Goal: Transaction & Acquisition: Purchase product/service

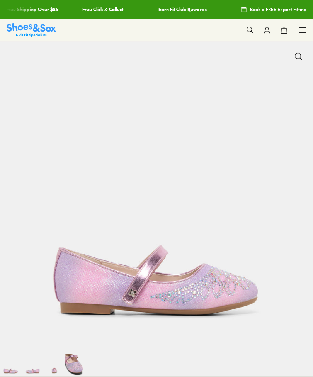
select select "*"
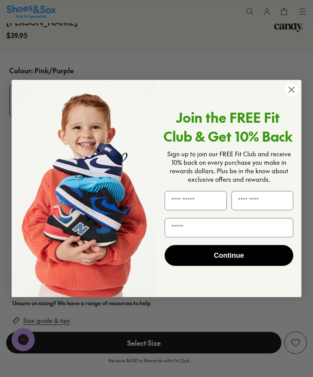
scroll to position [381, 0]
click at [286, 97] on icon "Close dialog" at bounding box center [292, 90] width 14 height 14
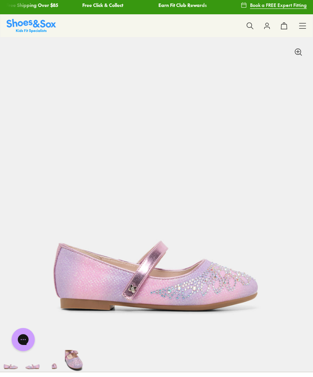
scroll to position [0, 0]
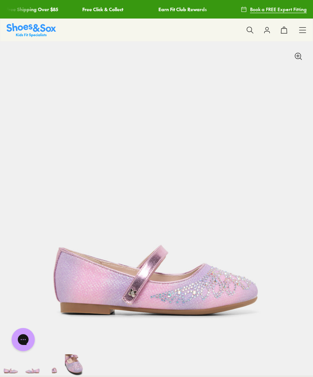
click at [25, 31] on img at bounding box center [31, 30] width 49 height 14
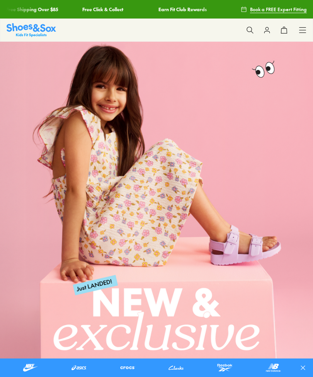
click at [298, 34] on div "Shop All Shop All Shop All New Arrivals Up to 40% Off Sale Online Only Best Sel…" at bounding box center [156, 30] width 313 height 23
click at [302, 30] on icon at bounding box center [303, 30] width 8 height 8
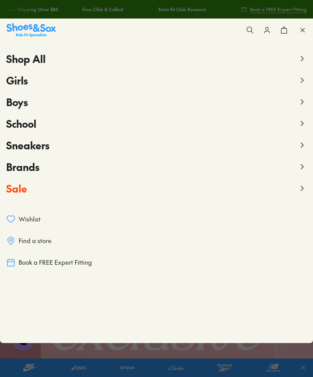
click at [5, 85] on div "Shop All Shop All Shop All New Arrivals Up to 40% Off Sale Online Only Best Sel…" at bounding box center [156, 121] width 313 height 158
click at [16, 83] on span "Girls" at bounding box center [17, 80] width 22 height 14
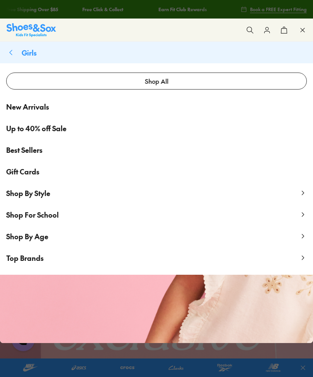
click at [19, 197] on span "Shop By Style" at bounding box center [28, 193] width 44 height 10
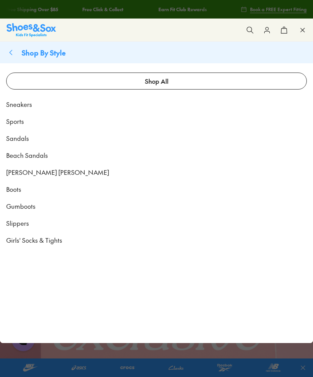
click at [17, 180] on link "[PERSON_NAME] [PERSON_NAME]" at bounding box center [156, 172] width 313 height 17
click at [20, 169] on span "[PERSON_NAME] [PERSON_NAME]" at bounding box center [57, 172] width 103 height 9
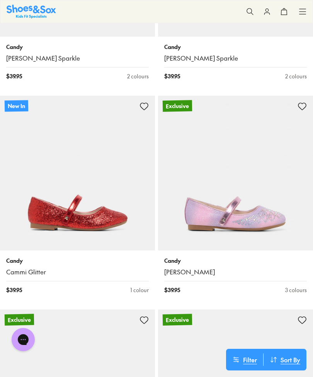
scroll to position [509, 0]
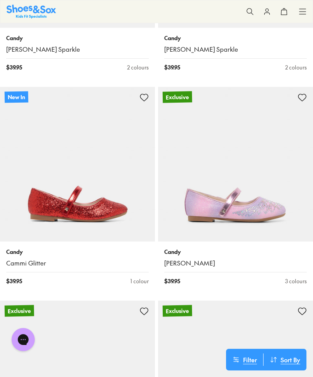
click at [267, 209] on img at bounding box center [235, 164] width 155 height 155
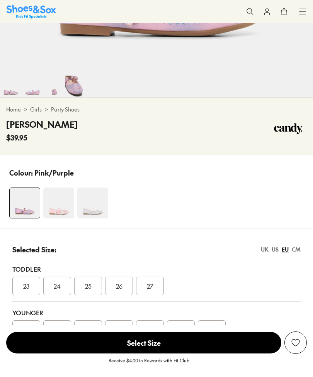
select select "*"
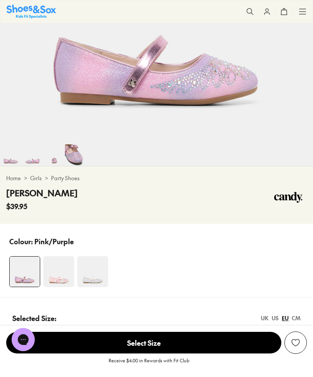
click at [62, 270] on img at bounding box center [58, 271] width 31 height 31
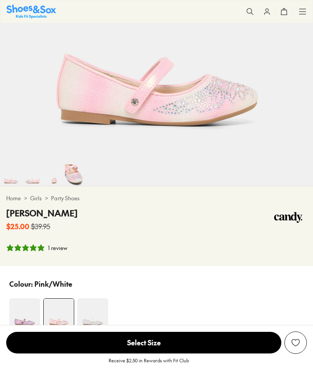
select select "*"
click at [92, 317] on img at bounding box center [92, 314] width 31 height 31
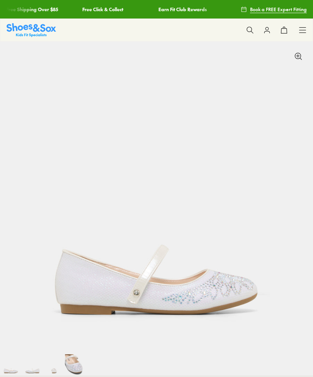
scroll to position [257, 0]
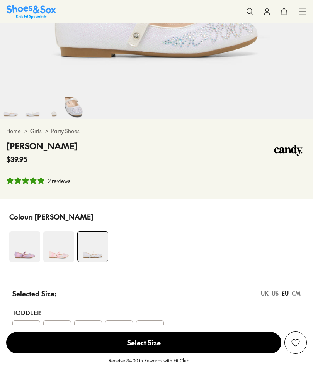
select select "*"
click at [24, 246] on img at bounding box center [24, 246] width 31 height 31
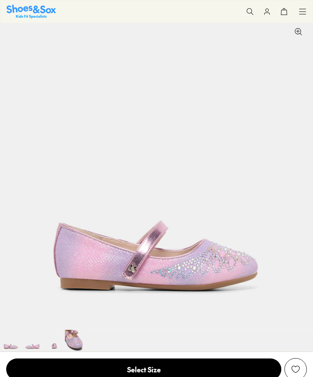
select select "*"
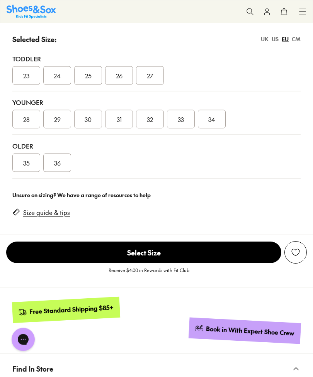
scroll to position [485, 0]
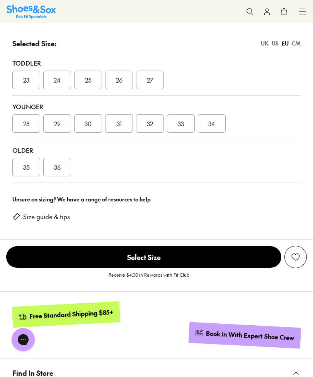
click at [299, 42] on div "CM" at bounding box center [296, 43] width 9 height 8
click at [30, 219] on link "Size guide & tips" at bounding box center [46, 217] width 47 height 8
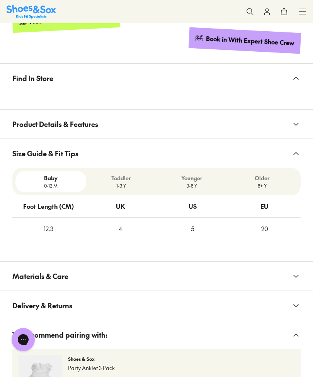
scroll to position [776, 0]
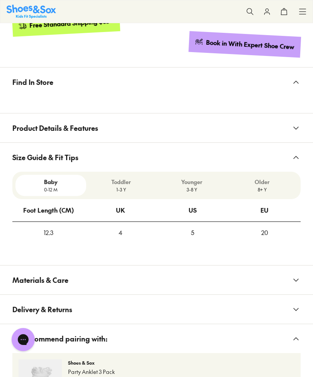
click at [193, 186] on p "3-8 Y" at bounding box center [192, 189] width 64 height 7
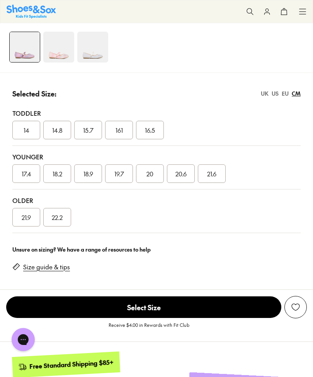
scroll to position [434, 0]
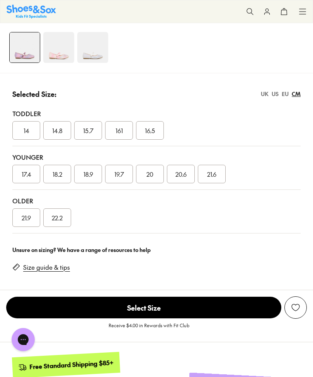
click at [117, 173] on span "19.7" at bounding box center [119, 174] width 10 height 9
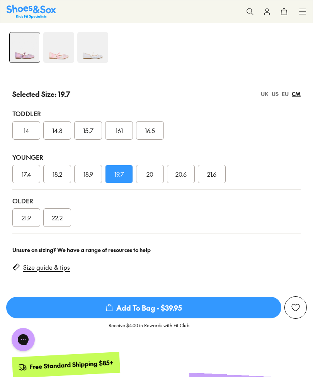
click at [66, 309] on span "Add To Bag - $39.95" at bounding box center [143, 308] width 275 height 22
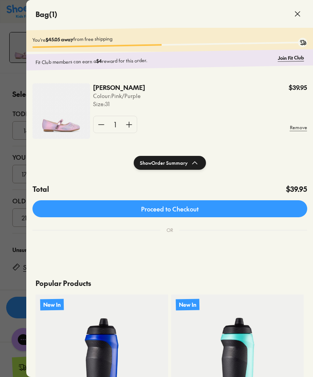
click at [197, 168] on icon at bounding box center [194, 162] width 9 height 9
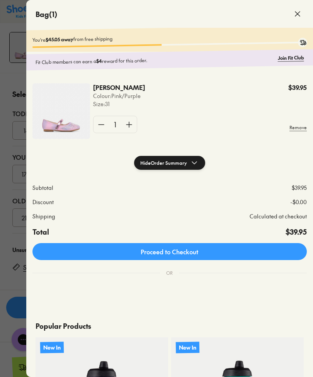
click at [2, 187] on div at bounding box center [156, 188] width 313 height 377
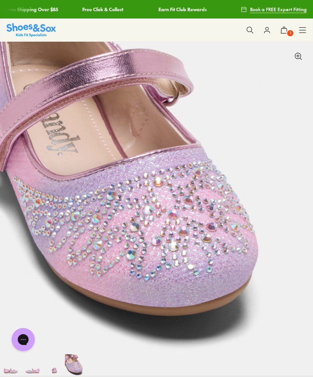
scroll to position [24, 0]
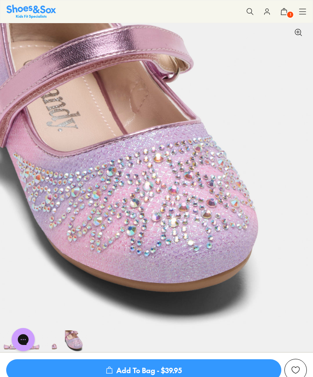
click at [30, 345] on img at bounding box center [33, 342] width 22 height 22
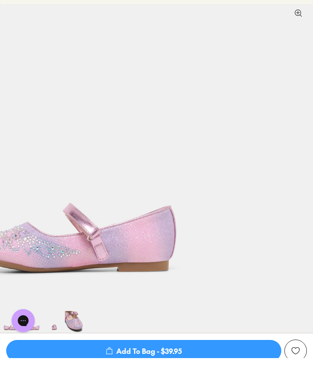
scroll to position [55, 0]
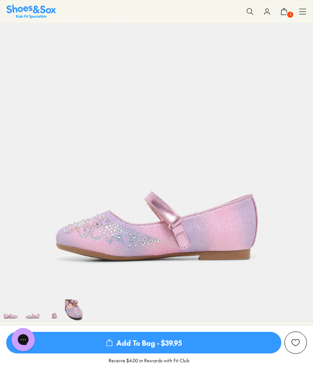
click at [13, 315] on img at bounding box center [11, 311] width 22 height 22
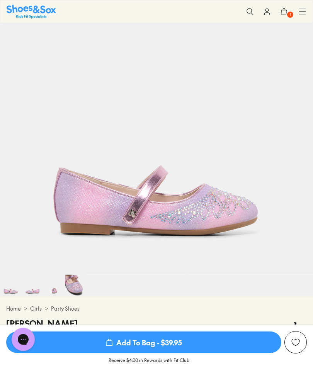
scroll to position [82, 0]
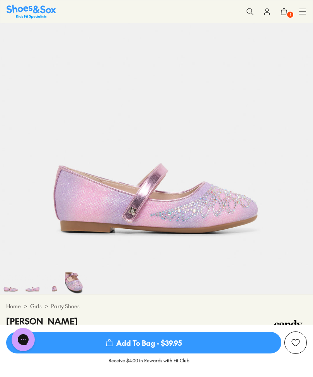
click at [55, 291] on img at bounding box center [54, 284] width 22 height 22
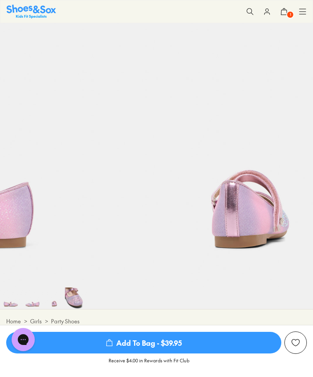
scroll to position [0, 626]
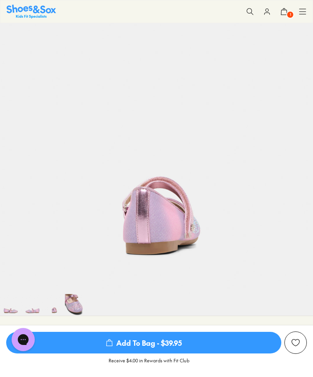
click at [73, 307] on img at bounding box center [76, 305] width 22 height 22
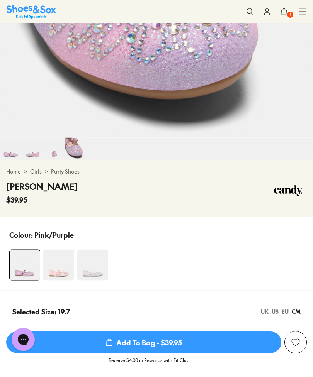
scroll to position [217, 0]
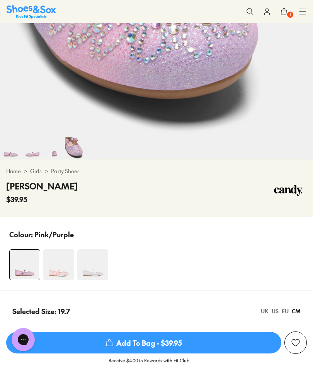
click at [55, 267] on img at bounding box center [58, 264] width 31 height 31
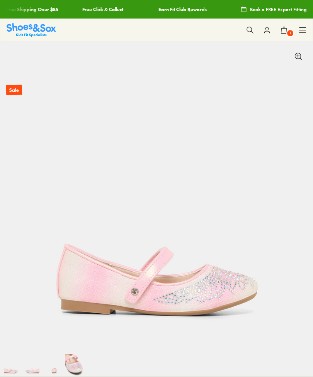
click at [72, 369] on img at bounding box center [76, 366] width 22 height 22
select select "*"
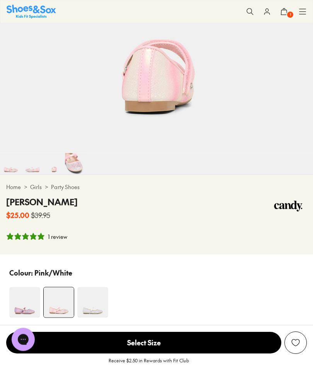
scroll to position [205, 0]
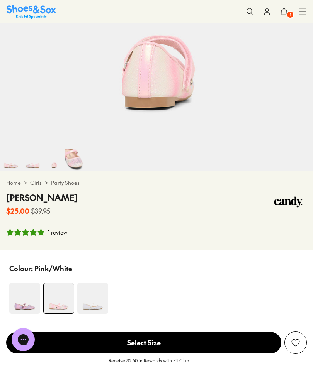
click at [28, 297] on img at bounding box center [24, 298] width 31 height 31
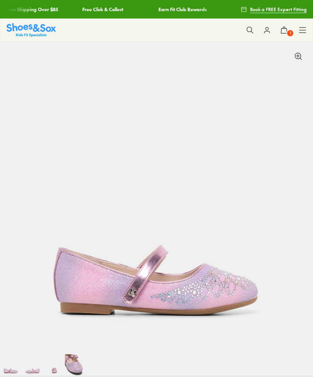
scroll to position [137, 0]
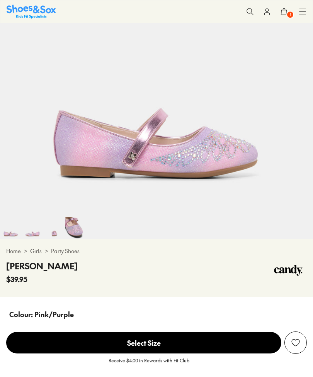
select select "*"
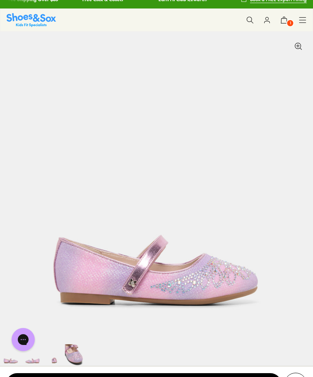
scroll to position [9, 0]
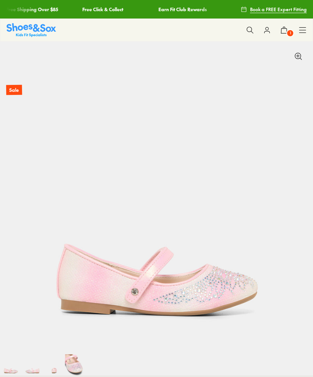
select select "*"
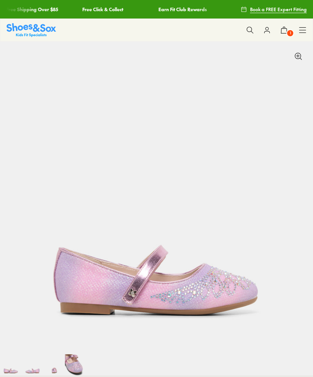
scroll to position [107, 0]
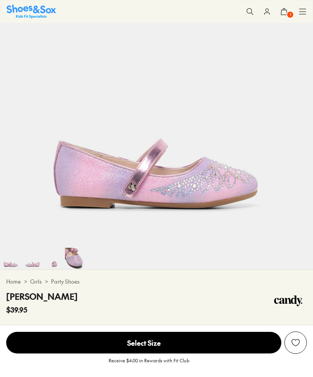
select select "*"
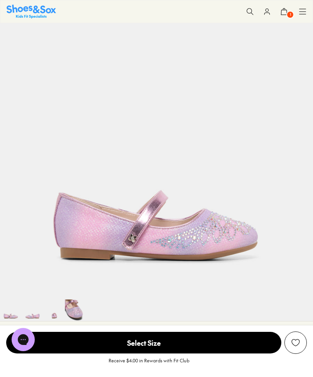
click at [305, 20] on div "Shop All Shop All Shop All New Arrivals Up to 40% Off Sale Online Only Best Sel…" at bounding box center [303, 11] width 8 height 22
click at [302, 15] on icon at bounding box center [303, 12] width 8 height 8
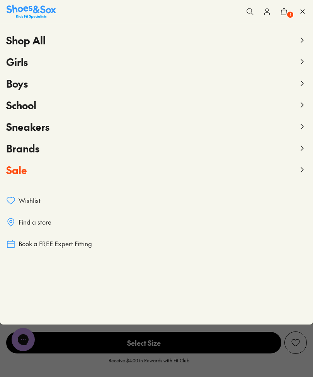
click at [19, 66] on span "Girls" at bounding box center [17, 62] width 22 height 14
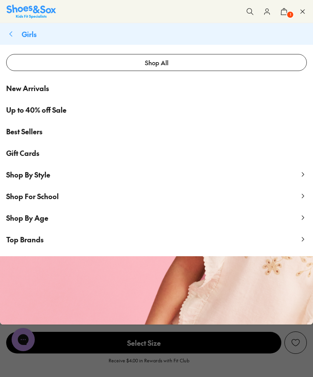
click at [13, 178] on span "Shop By Style" at bounding box center [28, 175] width 44 height 10
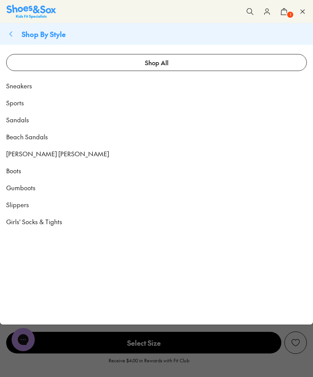
click at [15, 155] on span "[PERSON_NAME] [PERSON_NAME]" at bounding box center [57, 153] width 103 height 9
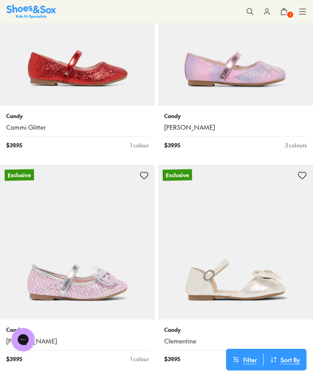
scroll to position [606, 0]
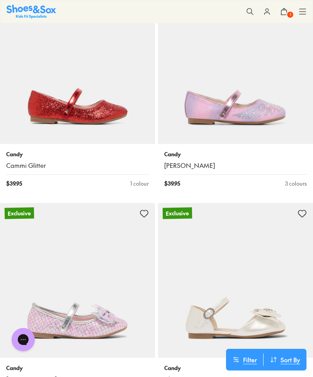
click at [18, 161] on link "Cammi Glitter" at bounding box center [77, 165] width 143 height 8
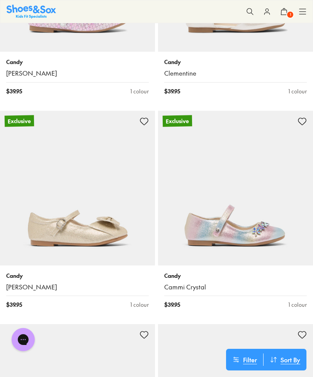
scroll to position [913, 0]
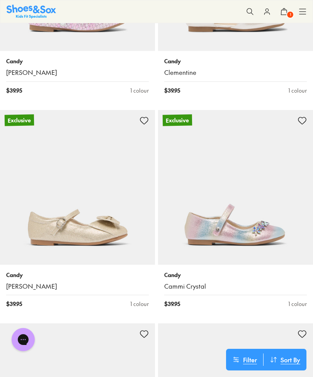
click at [263, 235] on img at bounding box center [235, 187] width 155 height 155
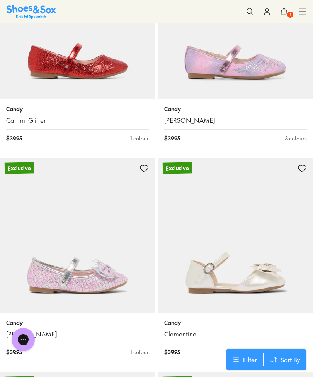
scroll to position [651, 0]
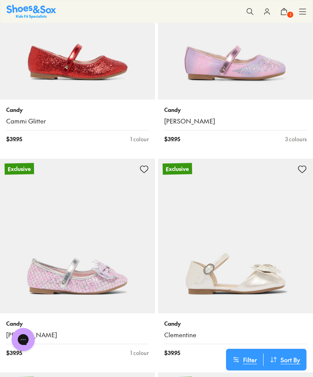
click at [265, 54] on img at bounding box center [235, 22] width 155 height 155
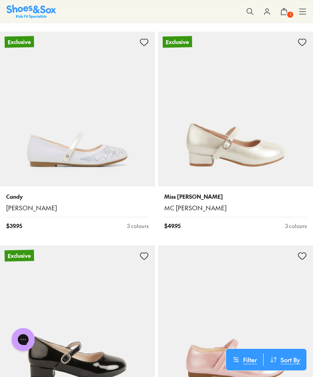
scroll to position [1419, 0]
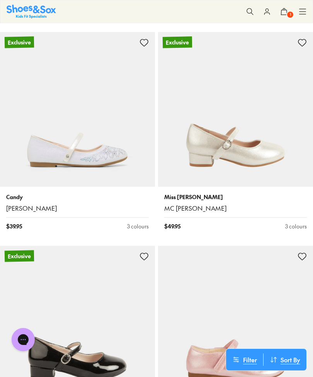
click at [184, 198] on p "Miss [PERSON_NAME]" at bounding box center [235, 197] width 143 height 8
click at [180, 207] on link "MC Lexie" at bounding box center [235, 208] width 143 height 8
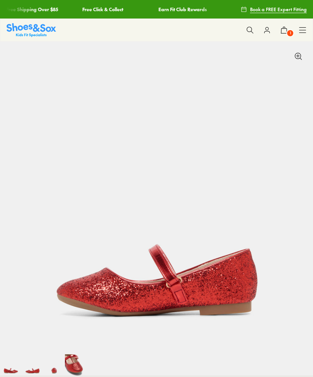
scroll to position [0, 313]
select select "*"
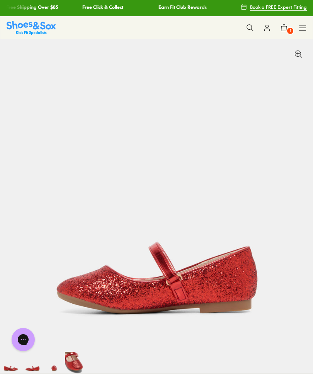
scroll to position [0, 0]
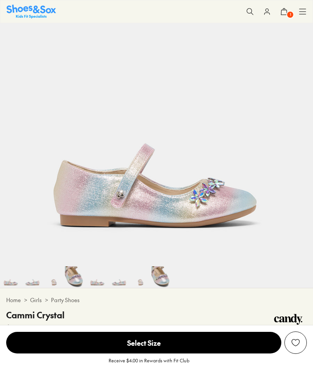
scroll to position [134, 0]
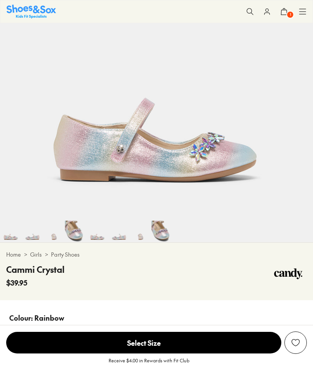
select select "*"
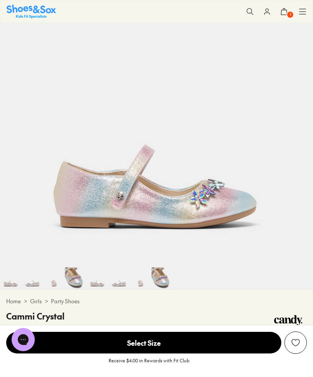
scroll to position [0, 0]
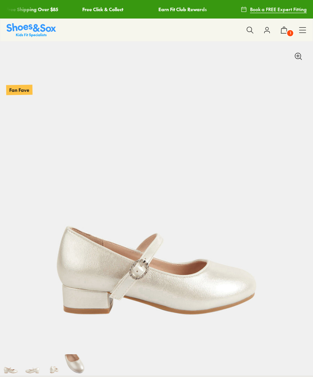
select select "*"
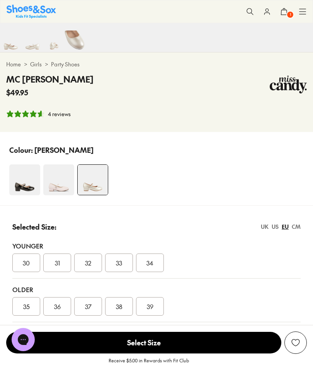
scroll to position [325, 0]
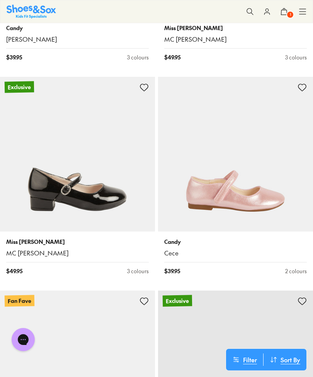
scroll to position [1602, 0]
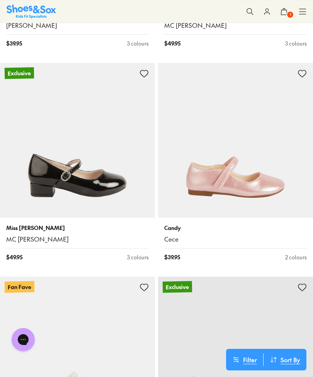
click at [116, 145] on img at bounding box center [77, 140] width 155 height 155
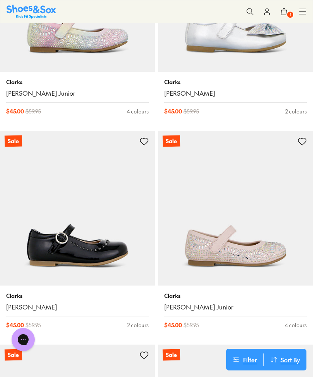
scroll to position [3016, 0]
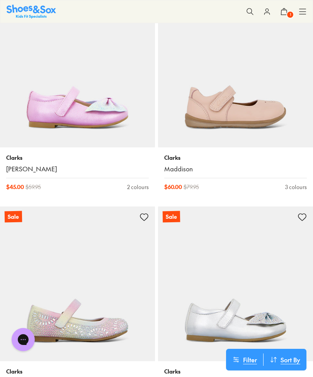
scroll to position [2743, 0]
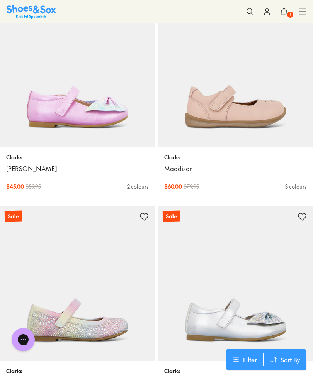
click at [97, 102] on img at bounding box center [77, 69] width 155 height 155
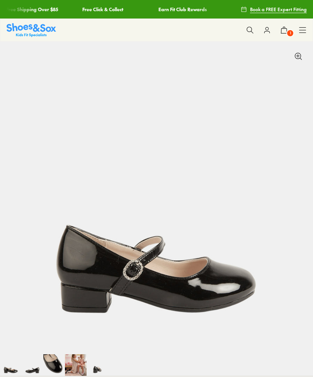
select select "*"
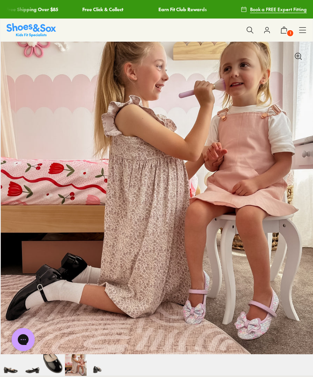
scroll to position [0, 939]
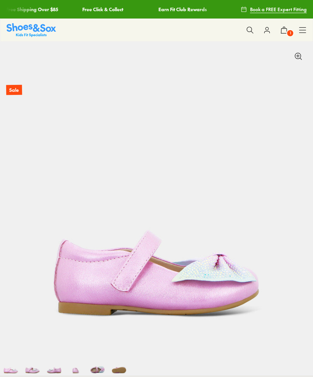
click at [95, 367] on img at bounding box center [98, 366] width 22 height 22
click at [95, 355] on img at bounding box center [98, 366] width 22 height 22
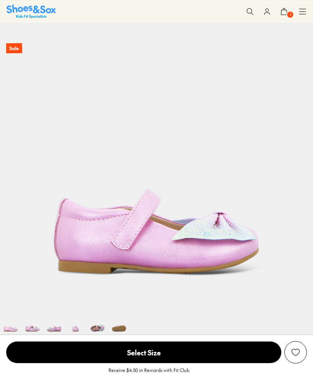
scroll to position [0, 1251]
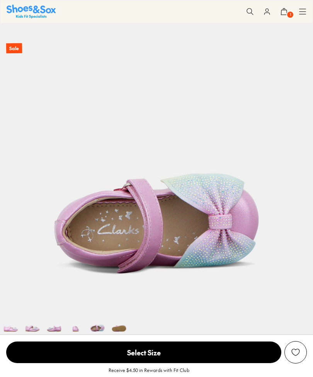
select select "*"
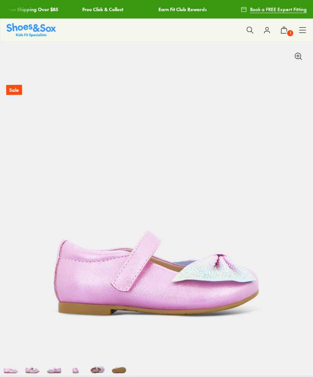
select select "*"
